Goal: Share content

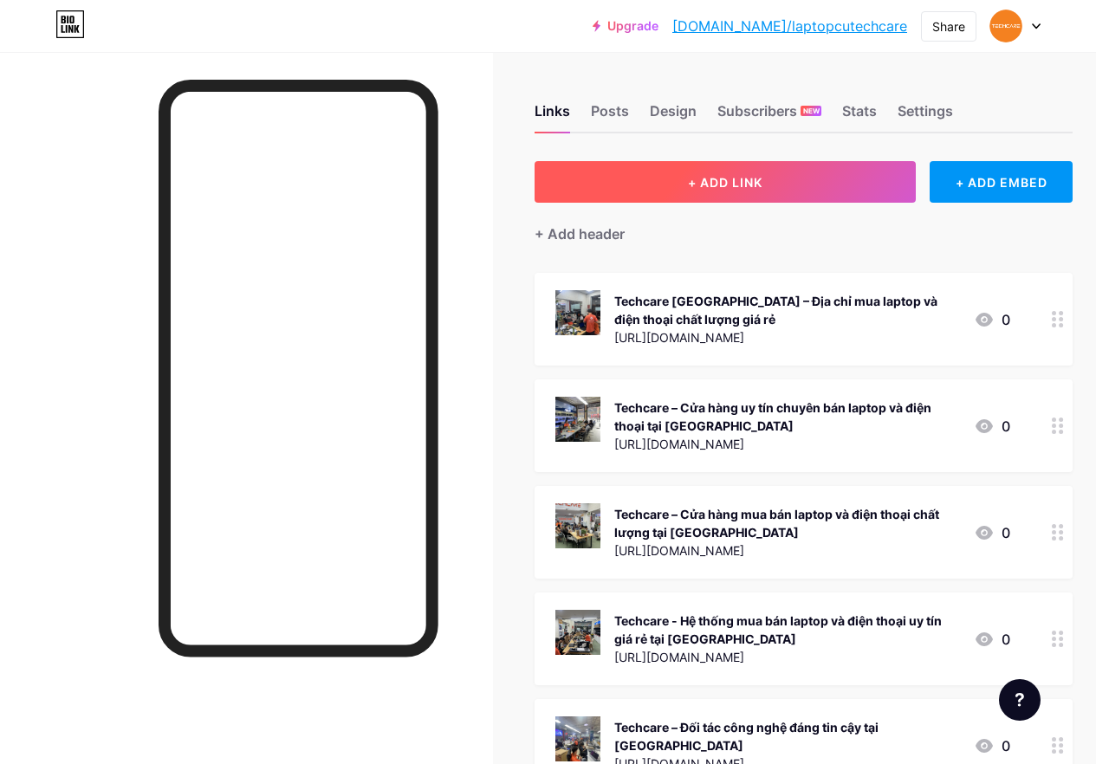
click at [734, 181] on span "+ ADD LINK" at bounding box center [725, 182] width 75 height 15
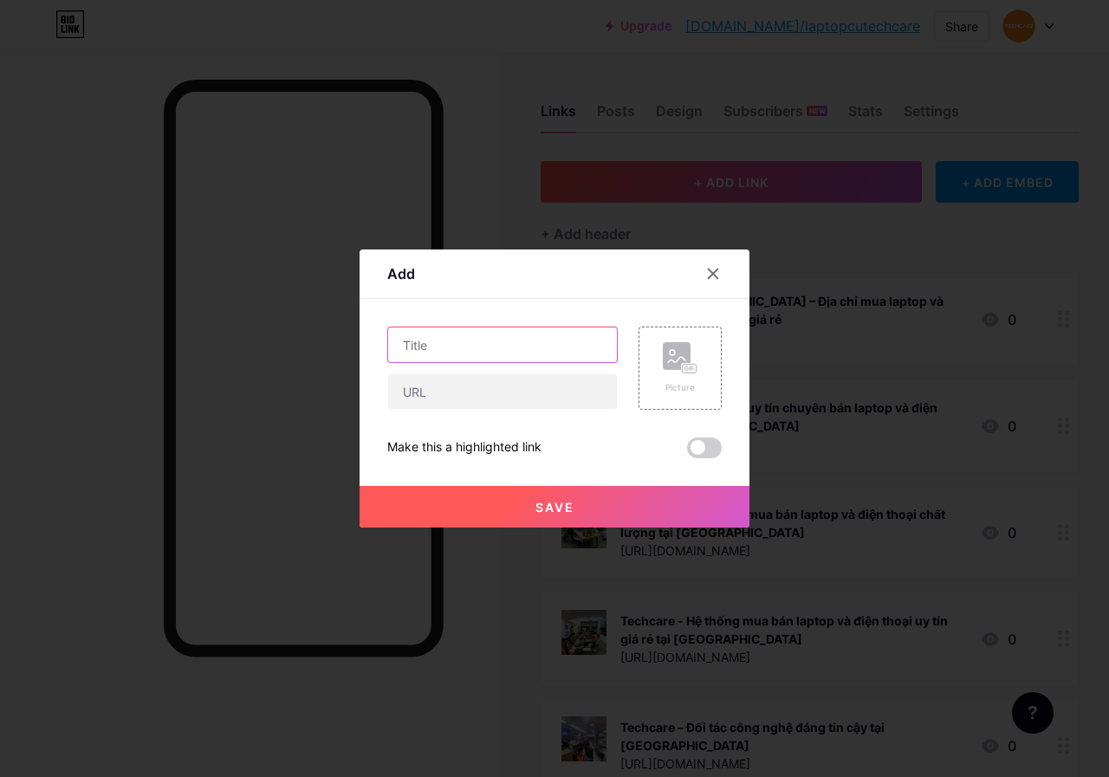
click at [499, 346] on input "text" at bounding box center [502, 344] width 229 height 35
paste input "MSI PS42 Modern 8RC: Tinh Tế, Ổn Định"
type input "MSI PS42 Modern 8RC: Tinh Tế, Ổn Định"
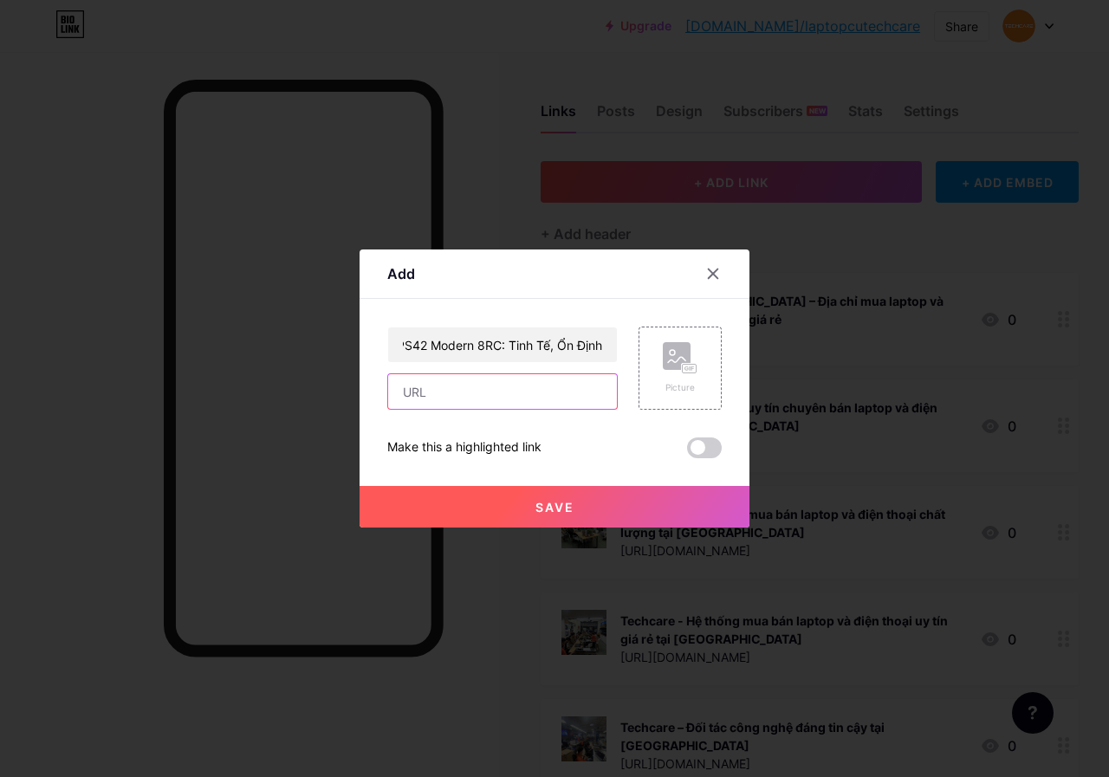
click at [499, 392] on input "text" at bounding box center [502, 391] width 229 height 35
paste input "[URL][DOMAIN_NAME]"
type input "[URL][DOMAIN_NAME]"
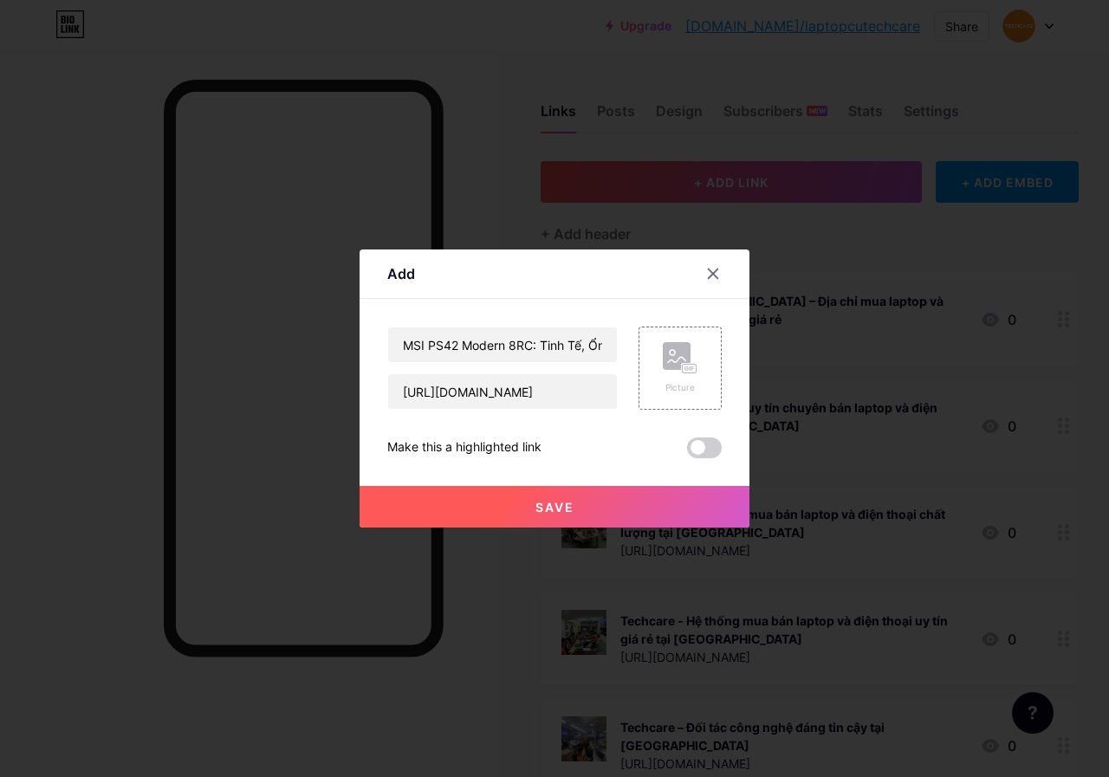
click at [560, 507] on span "Save" at bounding box center [554, 507] width 39 height 15
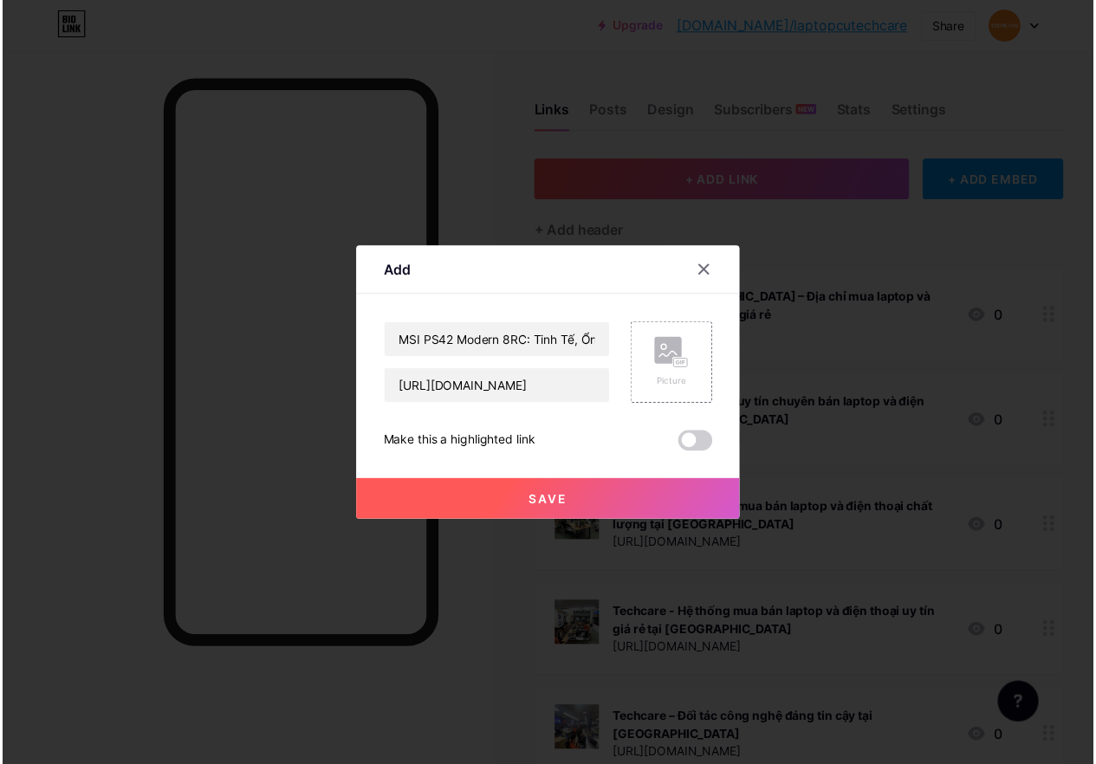
scroll to position [0, 0]
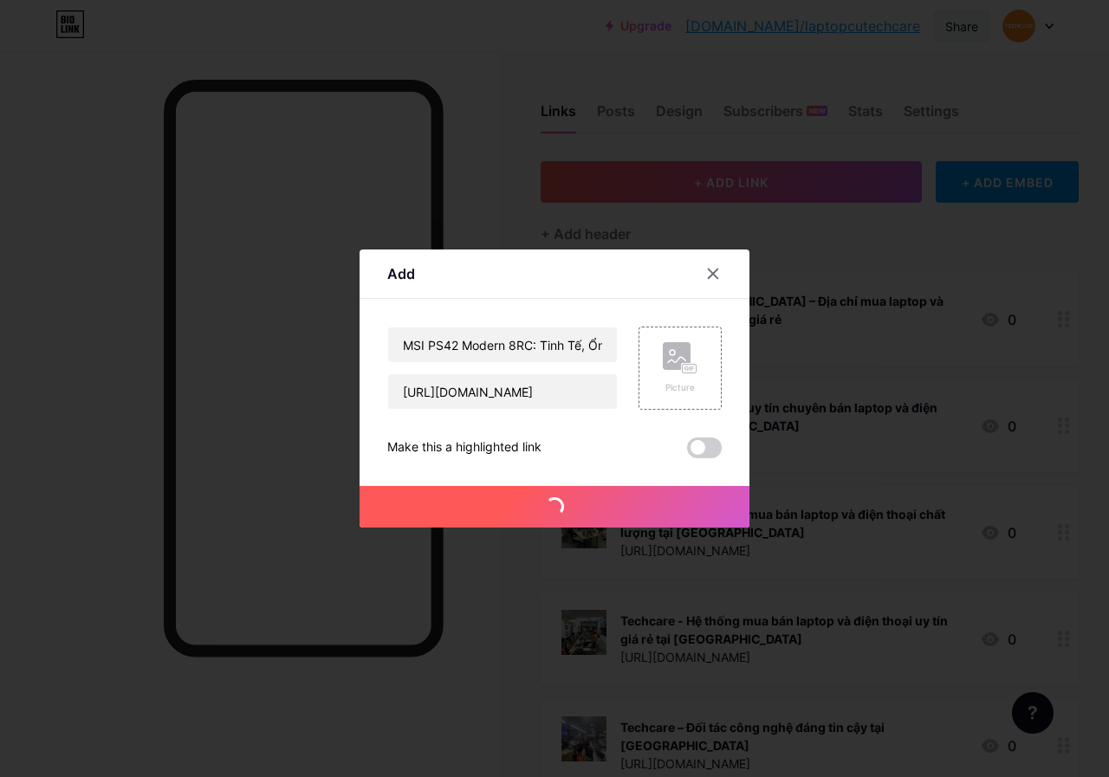
click at [962, 23] on div "Share" at bounding box center [961, 26] width 33 height 18
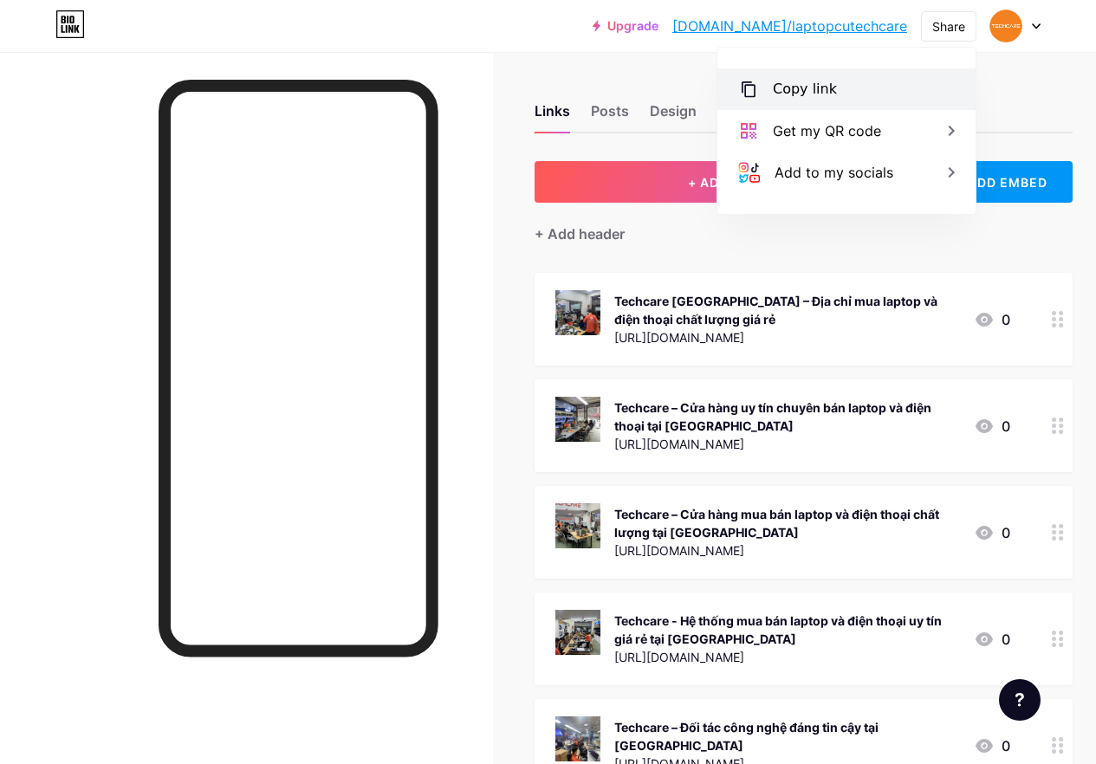
click at [849, 87] on div "Copy link" at bounding box center [846, 89] width 258 height 42
